Goal: Transaction & Acquisition: Purchase product/service

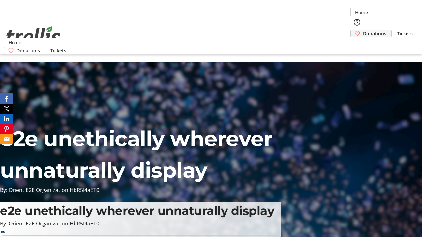
click at [363, 30] on span "Donations" at bounding box center [374, 33] width 23 height 7
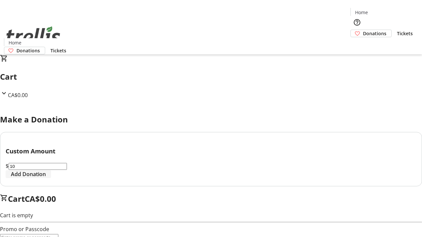
click at [46, 178] on span "Add Donation" at bounding box center [28, 174] width 35 height 8
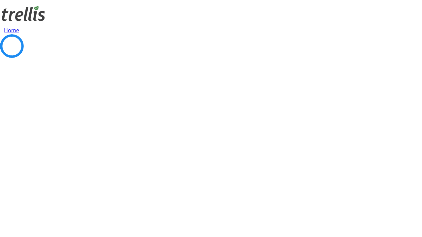
select select "CA"
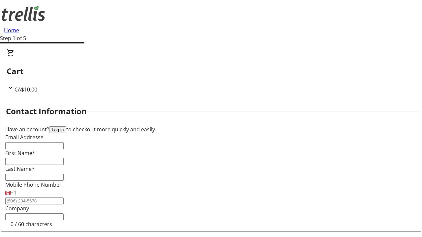
click at [66, 127] on button "Log in" at bounding box center [57, 130] width 17 height 7
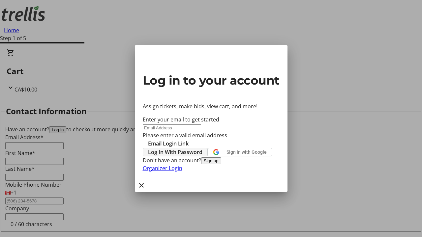
click at [202, 148] on span "Log In With Password" at bounding box center [175, 152] width 54 height 8
